Goal: Information Seeking & Learning: Learn about a topic

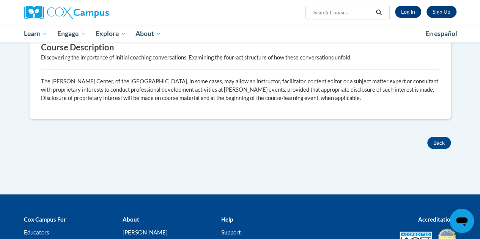
scroll to position [115, 0]
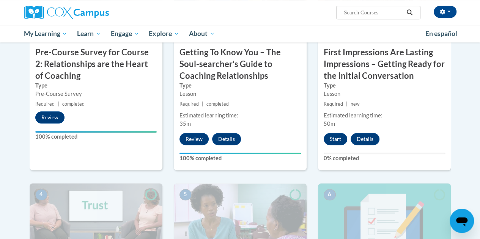
scroll to position [265, 0]
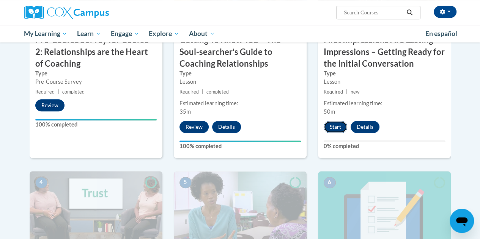
click at [334, 125] on button "Start" at bounding box center [335, 127] width 24 height 12
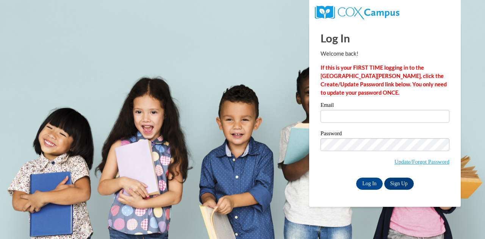
type input "soo_mee_ling@niec.edu.sg"
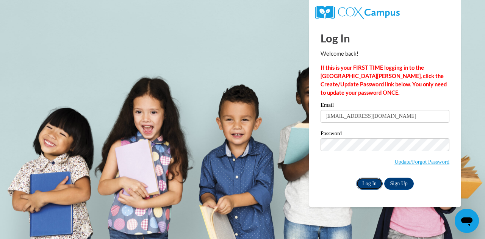
click at [370, 185] on input "Log In" at bounding box center [369, 184] width 27 height 12
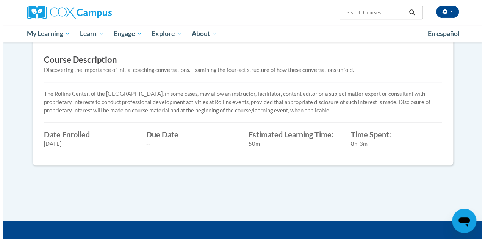
scroll to position [76, 0]
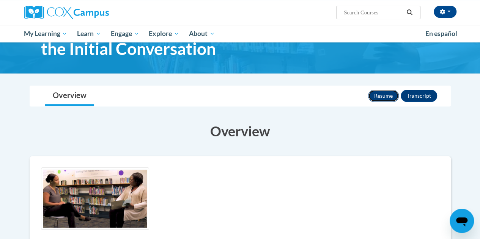
click at [383, 96] on button "Resume" at bounding box center [383, 96] width 31 height 12
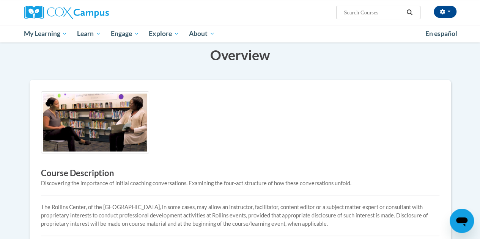
scroll to position [232, 0]
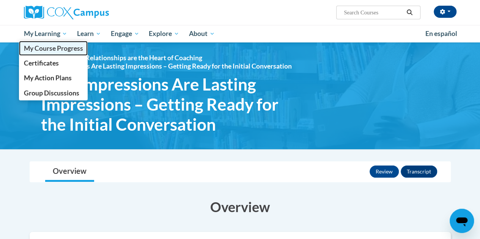
click at [49, 49] on span "My Course Progress" at bounding box center [53, 48] width 59 height 8
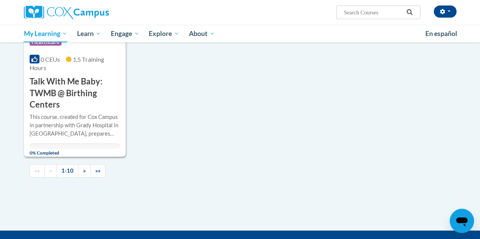
scroll to position [822, 0]
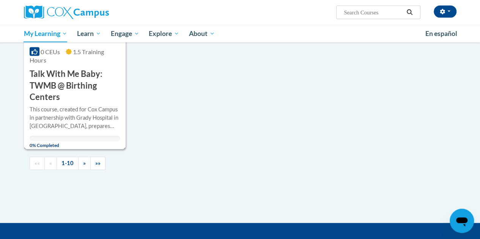
click at [83, 88] on h3 "Talk With Me Baby: TWMB @ Birthing Centers" at bounding box center [75, 85] width 90 height 35
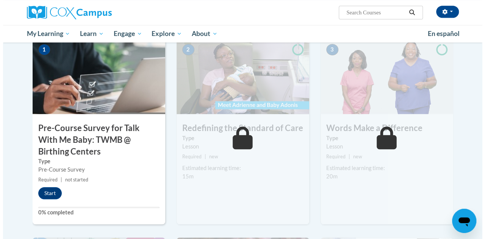
scroll to position [190, 0]
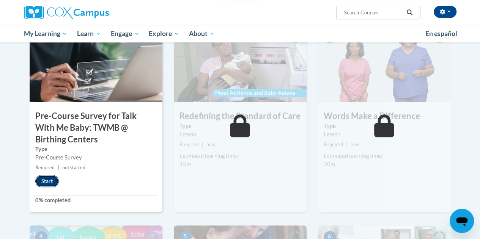
click at [47, 180] on button "Start" at bounding box center [47, 181] width 24 height 12
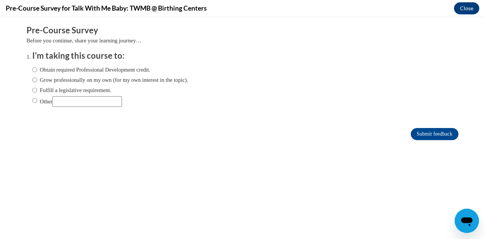
scroll to position [0, 0]
click at [91, 78] on label "Grow professionally on my own (for my own interest in the topic)." at bounding box center [110, 80] width 156 height 8
click at [37, 78] on input "Grow professionally on my own (for my own interest in the topic)." at bounding box center [34, 80] width 5 height 8
radio input "true"
click at [428, 135] on input "Submit feedback" at bounding box center [435, 134] width 48 height 12
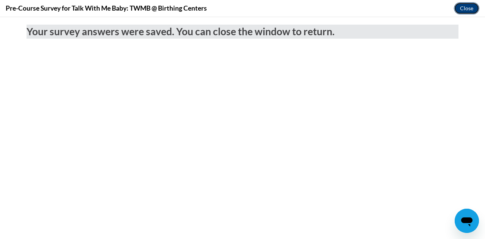
click at [473, 6] on button "Close" at bounding box center [466, 8] width 25 height 12
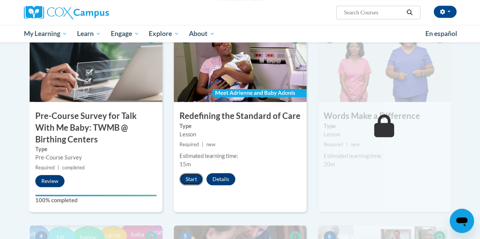
click at [196, 179] on button "Start" at bounding box center [191, 179] width 24 height 12
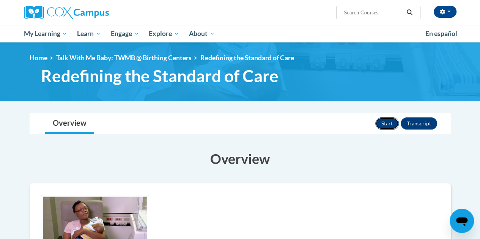
click at [387, 119] on button "Start" at bounding box center [387, 124] width 24 height 12
